Goal: Information Seeking & Learning: Understand process/instructions

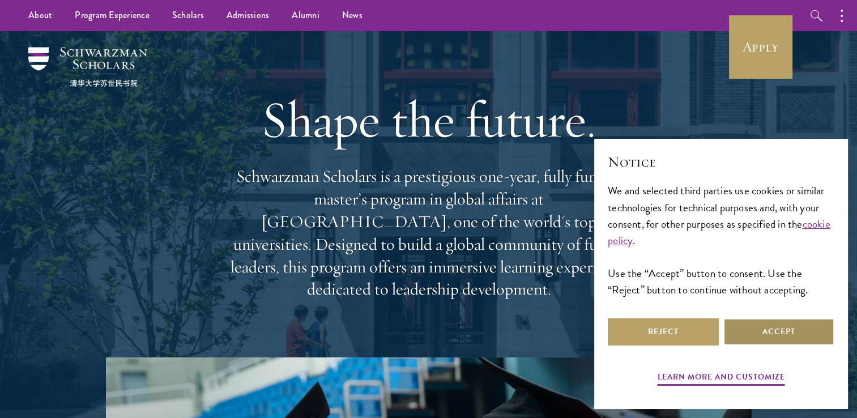
click at [757, 326] on button "Accept" at bounding box center [778, 331] width 111 height 27
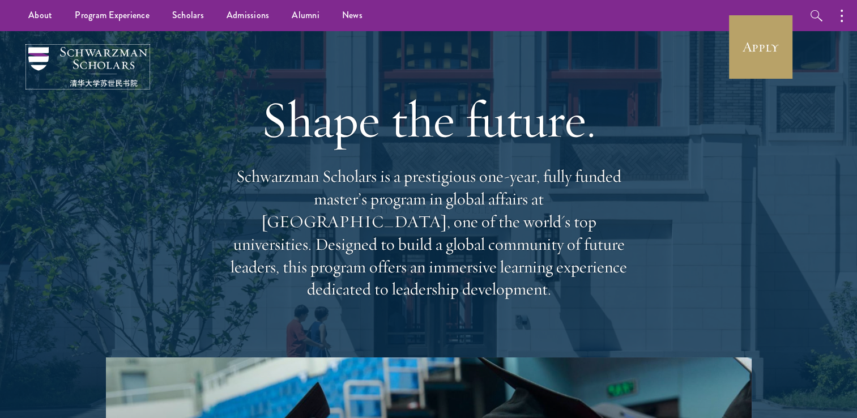
click at [46, 58] on img at bounding box center [87, 67] width 119 height 40
click at [748, 70] on link "Apply" at bounding box center [760, 46] width 63 height 63
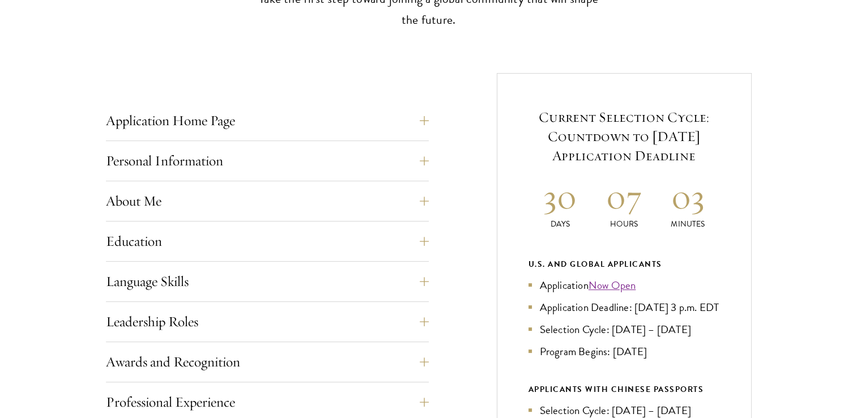
scroll to position [408, 0]
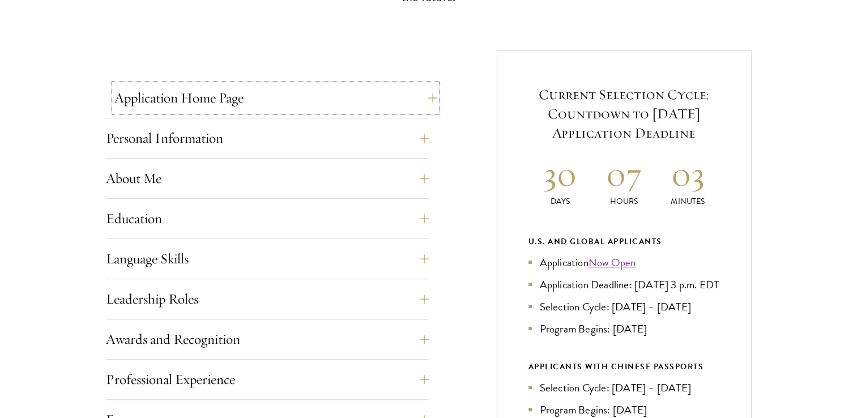
click at [417, 105] on button "Application Home Page" at bounding box center [275, 97] width 323 height 27
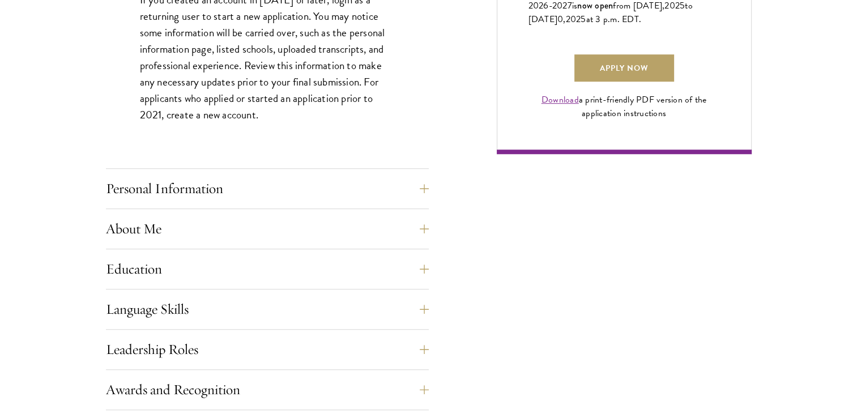
scroll to position [997, 0]
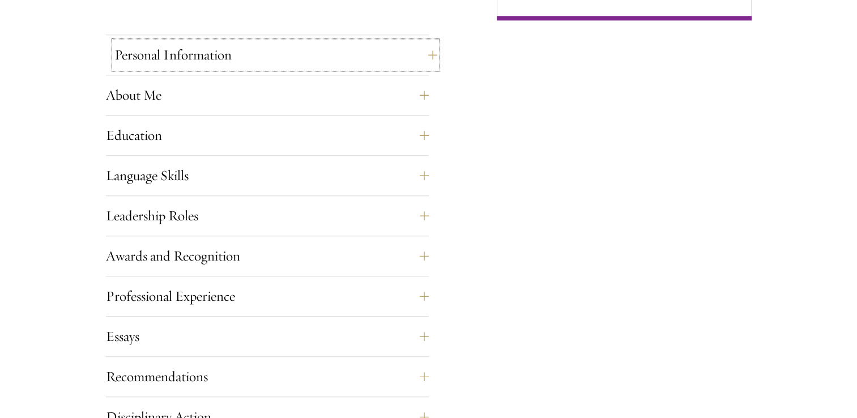
click at [425, 68] on button "Personal Information" at bounding box center [275, 54] width 323 height 27
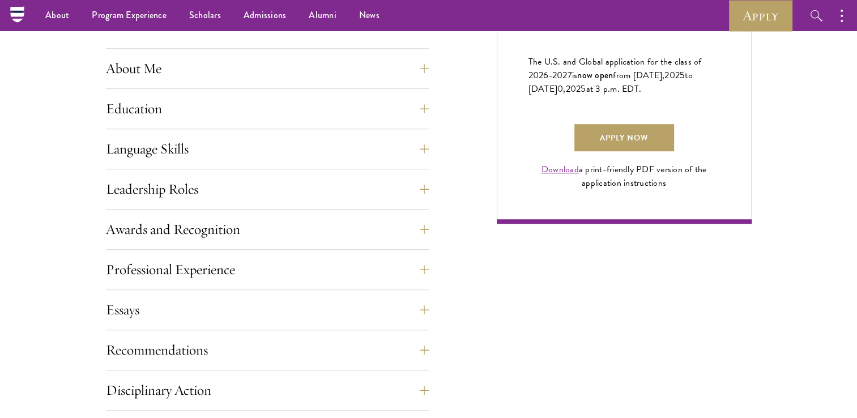
scroll to position [793, 0]
click at [428, 231] on button "Awards and Recognition" at bounding box center [275, 229] width 323 height 27
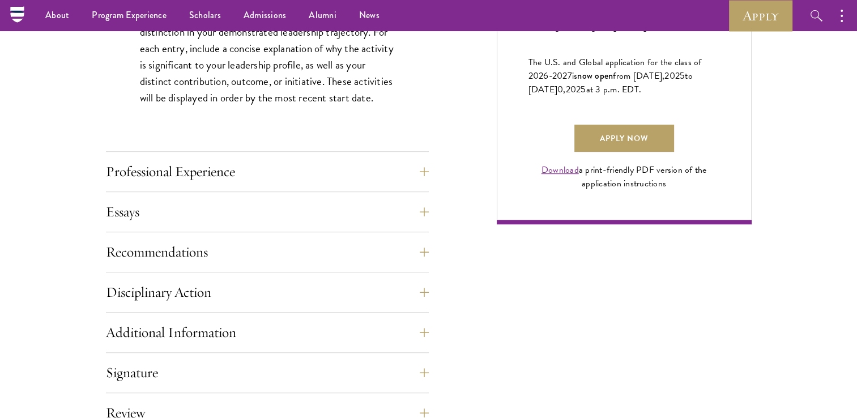
click at [472, 263] on div "Application Home Page The online application form must be completed in English.…" at bounding box center [429, 89] width 646 height 848
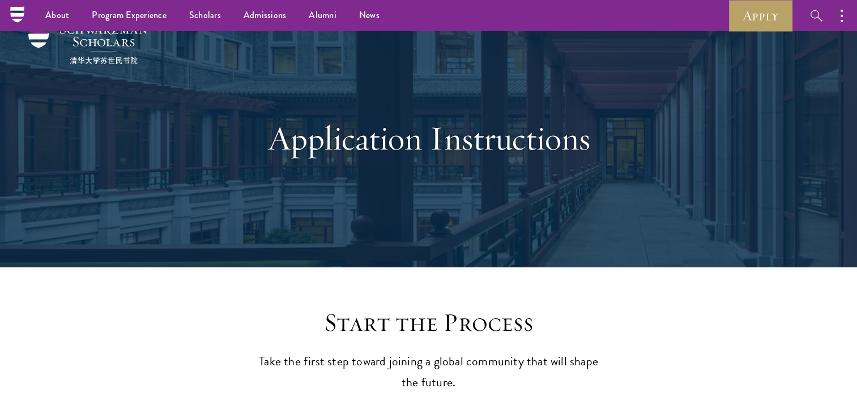
scroll to position [0, 0]
